Goal: Book appointment/travel/reservation

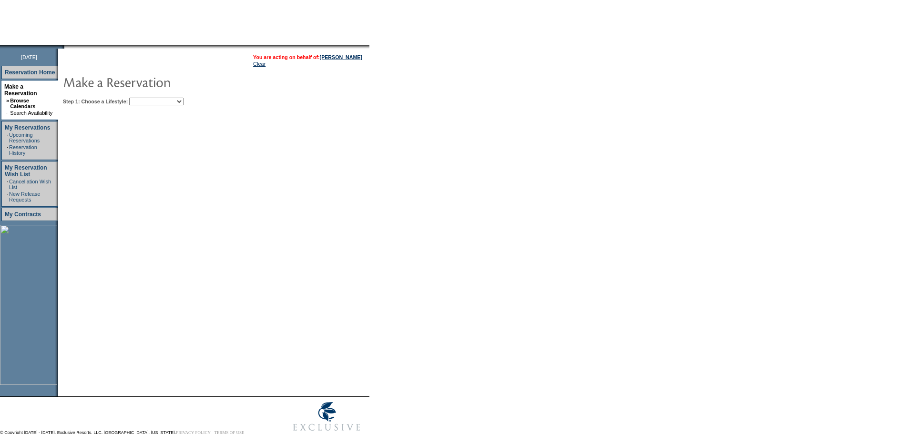
scroll to position [86, 0]
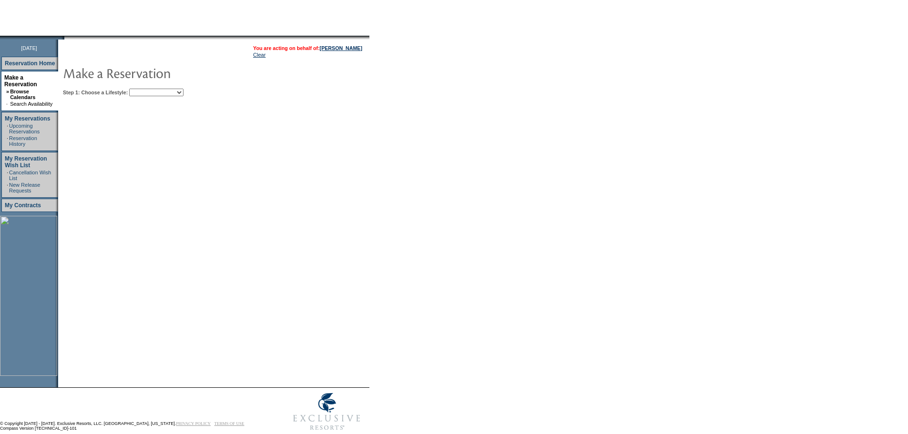
click at [178, 96] on select "Beach Leisure Metropolitan Mountain OIAL for Adventure OIAL for Couples OIAL fo…" at bounding box center [156, 93] width 54 height 8
select select "Metropolitan"
click at [145, 90] on select "Beach Leisure Metropolitan Mountain OIAL for Adventure OIAL for Couples OIAL fo…" at bounding box center [156, 93] width 54 height 8
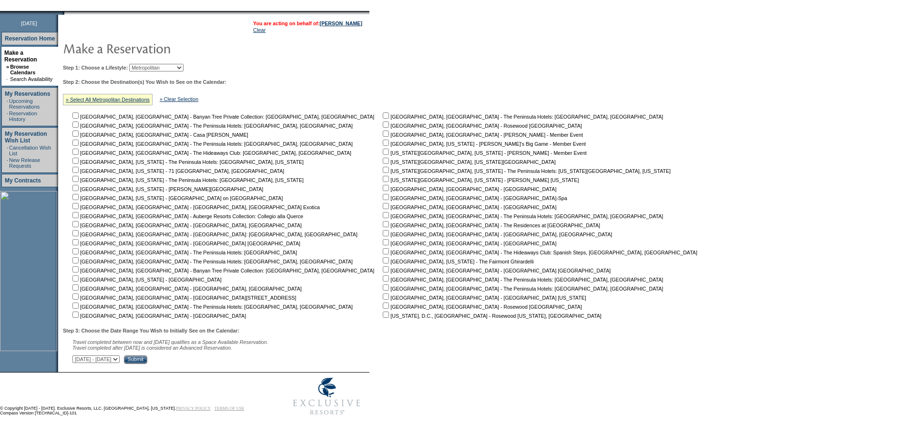
scroll to position [116, 0]
click at [383, 222] on input "checkbox" at bounding box center [386, 224] width 6 height 6
checkbox input "true"
click at [120, 355] on select "[DATE] - [DATE] [DATE] - [DATE] [DATE] - [DATE] [DATE] - [DATE] [DATE] - [DATE]…" at bounding box center [95, 359] width 47 height 8
select select "[DATE]|[DATE]"
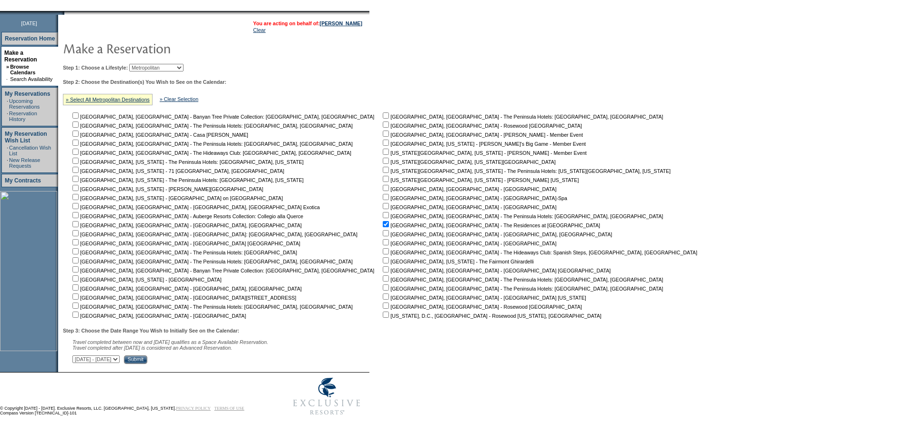
click at [78, 355] on select "[DATE] - [DATE] [DATE] - [DATE] [DATE] - [DATE] [DATE] - [DATE] [DATE] - [DATE]…" at bounding box center [95, 359] width 47 height 8
click at [209, 354] on div "Step 3: Choose the Date Range You Wish to Initially See on the Calendar: Travel…" at bounding box center [383, 346] width 641 height 36
click at [147, 363] on input "Submit" at bounding box center [135, 359] width 23 height 9
